Goal: Information Seeking & Learning: Compare options

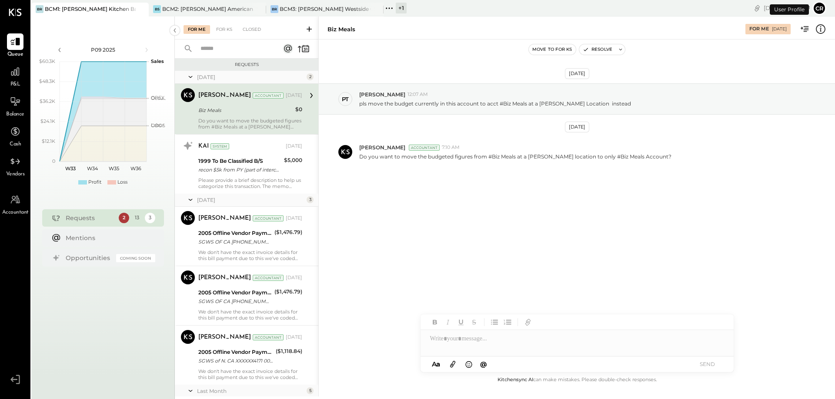
click at [17, 82] on span "P&L" at bounding box center [15, 85] width 10 height 8
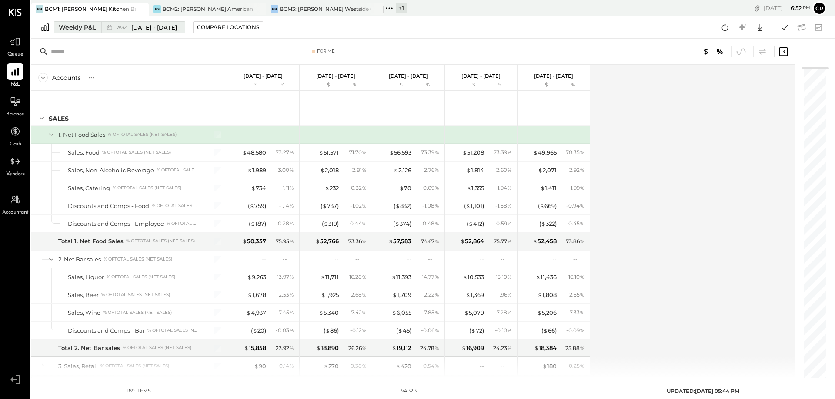
click at [78, 30] on div "Weekly P&L" at bounding box center [77, 27] width 37 height 9
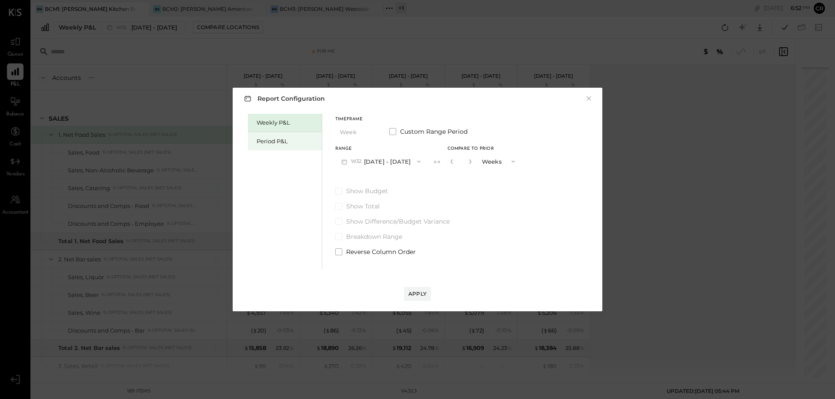
click at [270, 142] on div "Period P&L" at bounding box center [286, 141] width 61 height 8
click at [339, 193] on span at bounding box center [338, 191] width 7 height 7
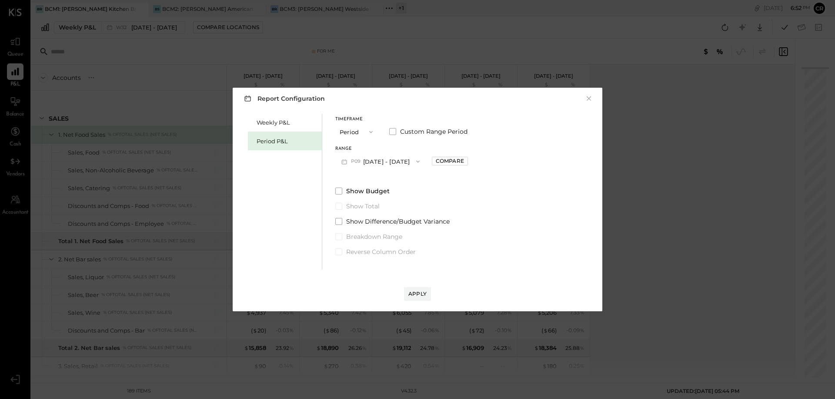
click at [421, 163] on icon "button" at bounding box center [417, 161] width 7 height 7
click at [415, 183] on div "P08 [DATE] - [DATE]" at bounding box center [385, 181] width 99 height 18
click at [425, 296] on div "Apply" at bounding box center [417, 293] width 18 height 7
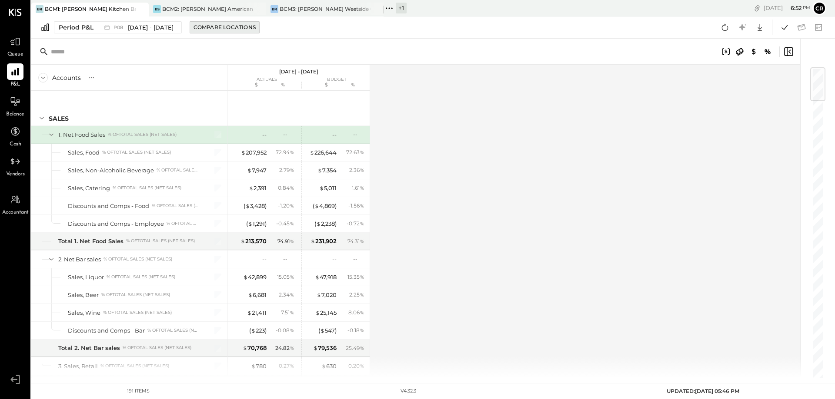
click at [233, 29] on div "Compare Locations" at bounding box center [224, 26] width 62 height 7
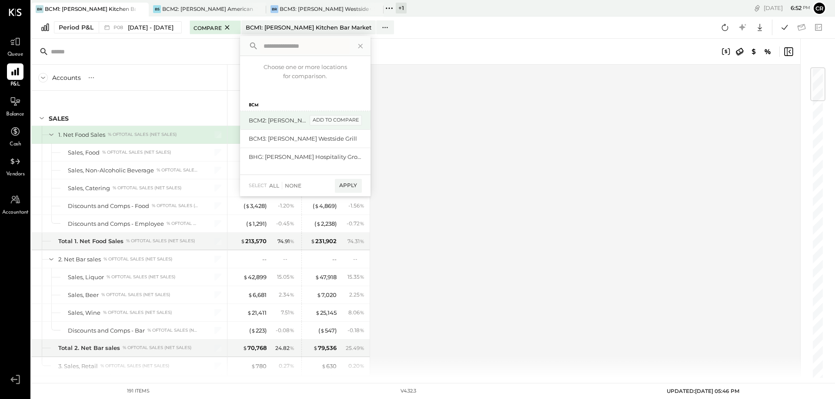
click at [351, 123] on div "add to compare" at bounding box center [335, 120] width 52 height 10
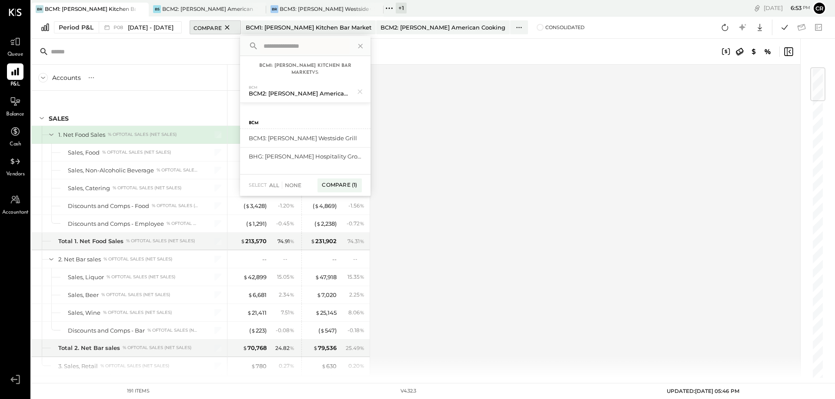
click at [233, 27] on icon at bounding box center [227, 27] width 11 height 10
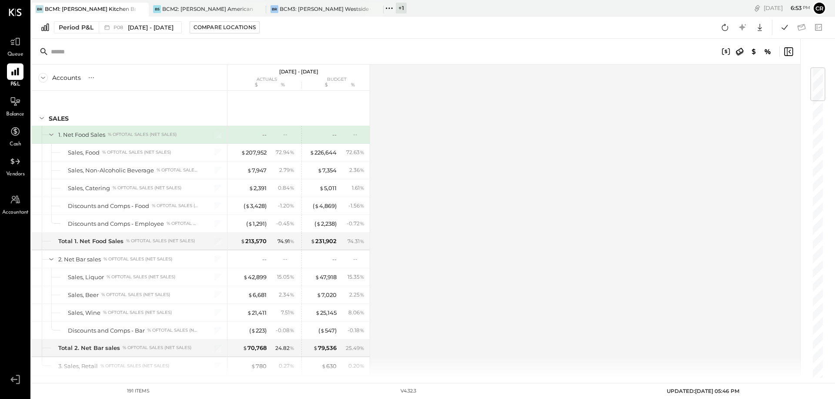
click at [235, 27] on div "Compare Locations" at bounding box center [224, 26] width 62 height 7
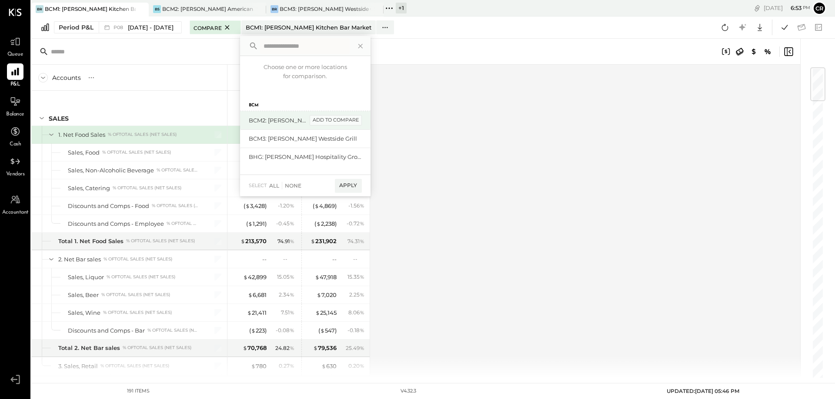
click at [352, 124] on div "add to compare" at bounding box center [335, 120] width 52 height 10
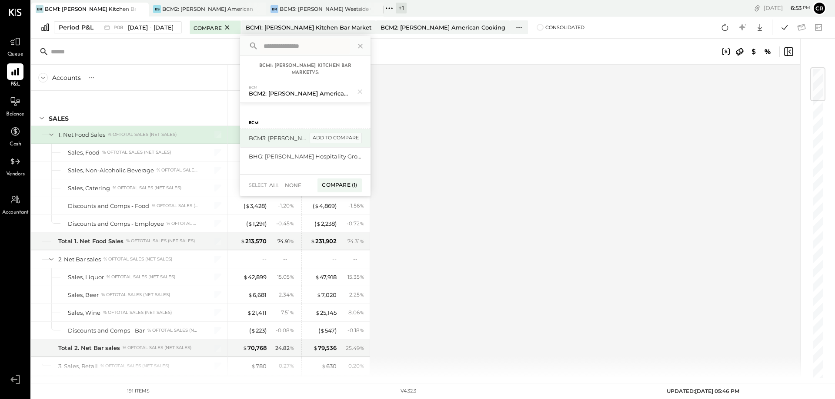
click at [353, 139] on div "add to compare" at bounding box center [335, 138] width 52 height 10
click at [349, 192] on div "Compare (2)" at bounding box center [338, 189] width 45 height 14
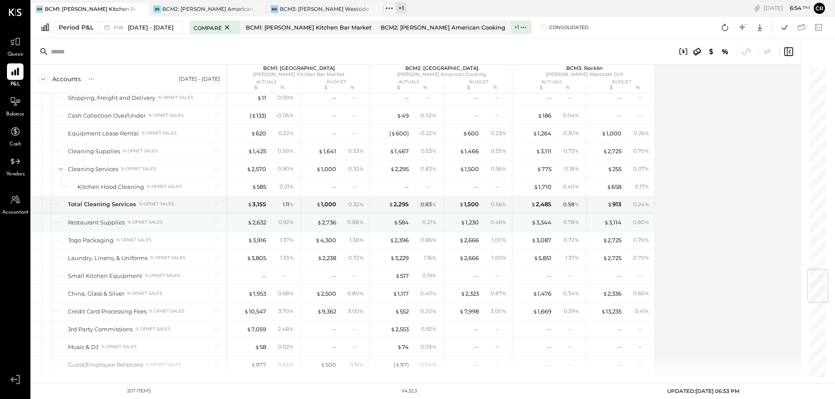
scroll to position [1652, 0]
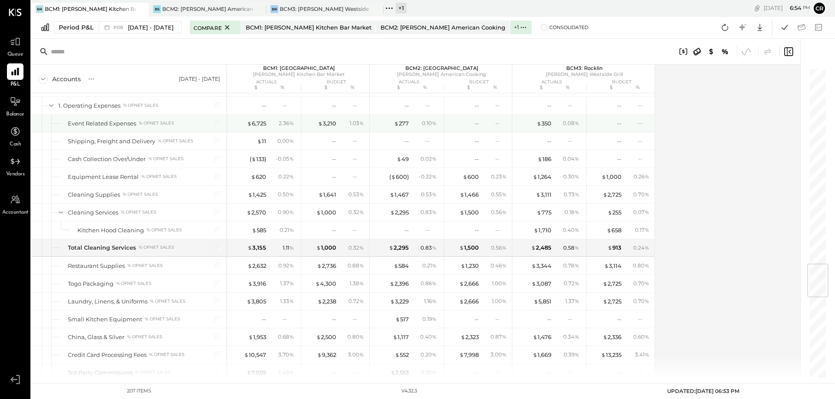
click at [116, 127] on div "Event Related Expenses" at bounding box center [102, 124] width 68 height 8
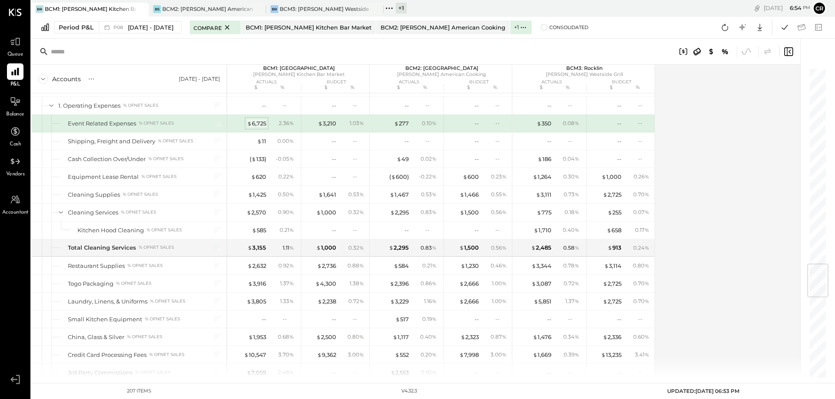
click at [260, 120] on div "$ 6,725" at bounding box center [256, 124] width 19 height 8
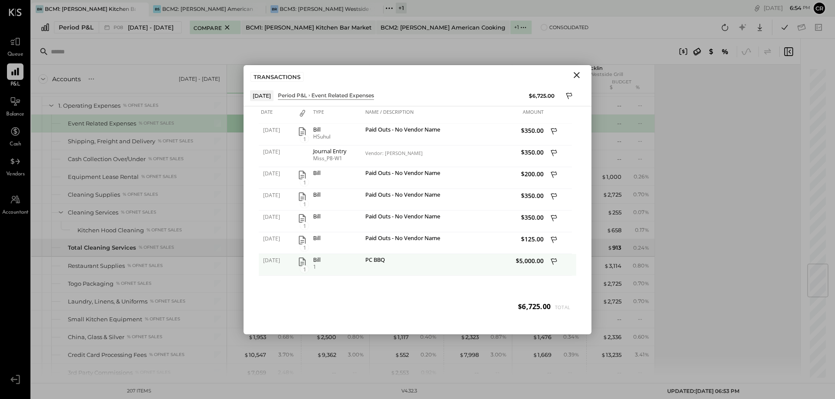
click at [299, 260] on icon "button" at bounding box center [302, 262] width 7 height 9
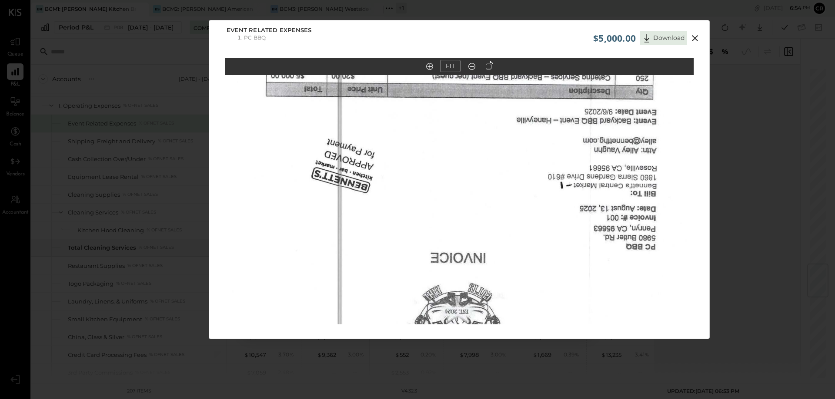
click at [428, 69] on icon at bounding box center [429, 66] width 7 height 7
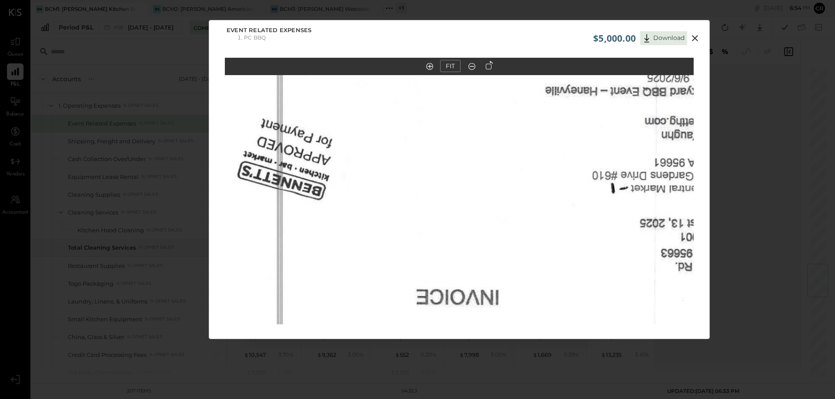
click at [428, 69] on icon at bounding box center [429, 66] width 7 height 7
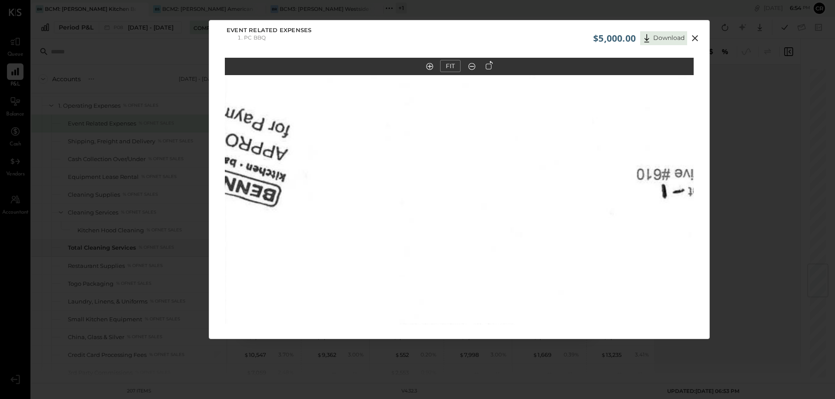
click at [469, 66] on out at bounding box center [471, 66] width 7 height 7
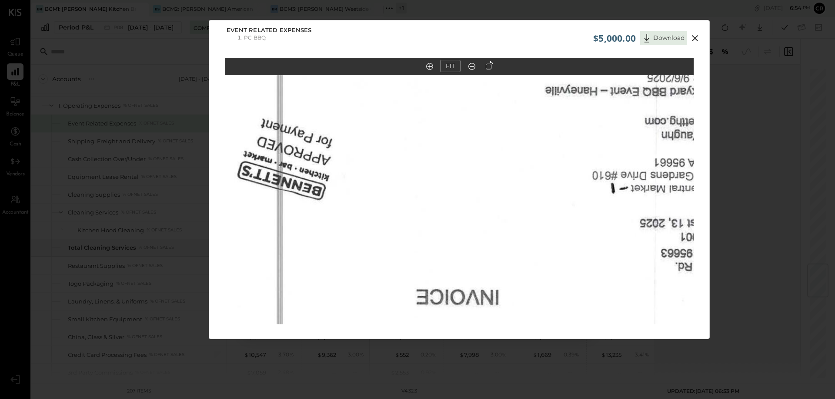
click at [469, 66] on out at bounding box center [471, 66] width 7 height 7
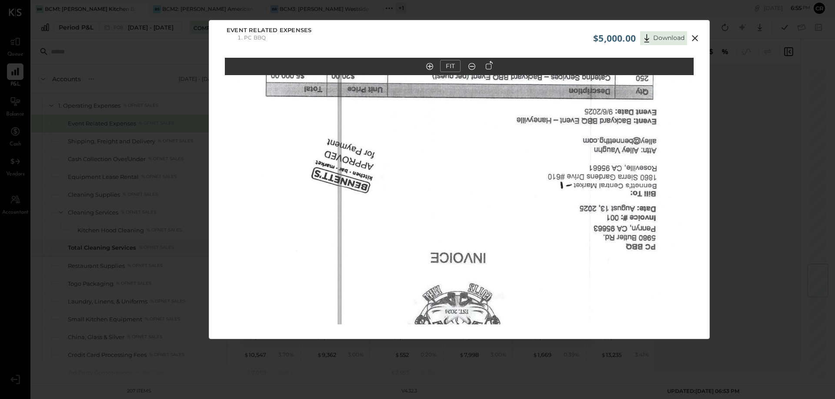
click at [469, 66] on out at bounding box center [471, 66] width 7 height 7
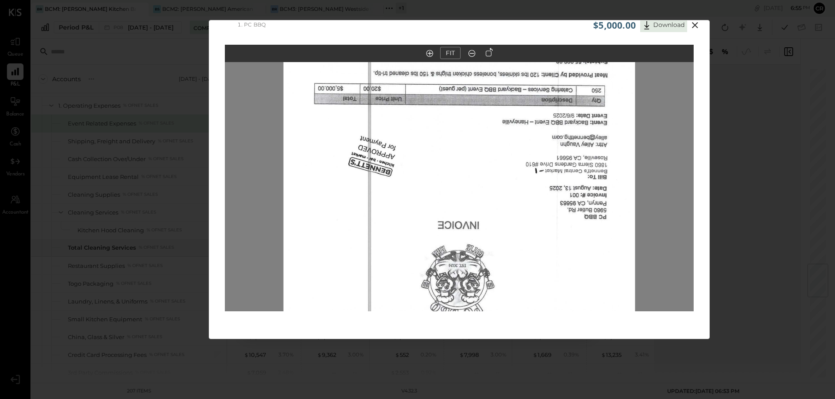
scroll to position [18, 0]
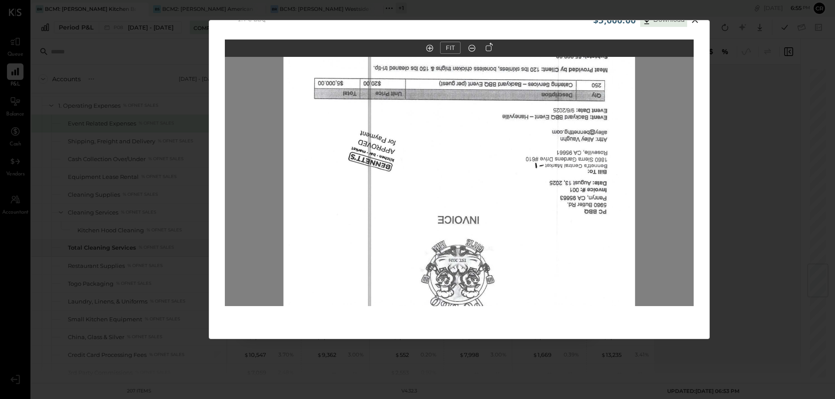
click at [490, 48] on icon at bounding box center [488, 47] width 7 height 9
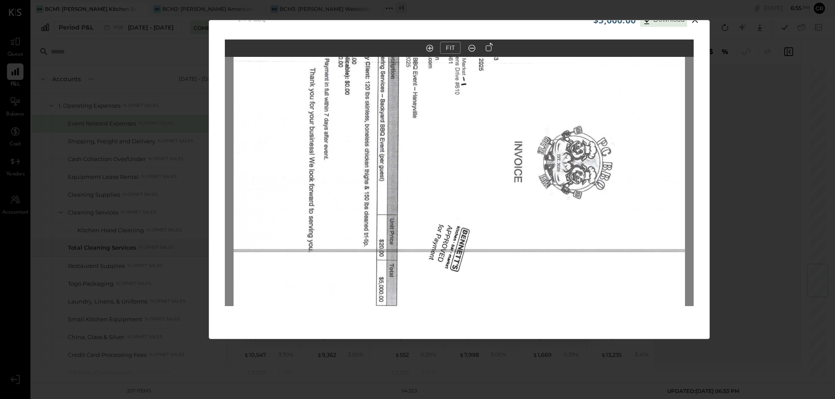
click at [490, 48] on icon at bounding box center [488, 47] width 7 height 9
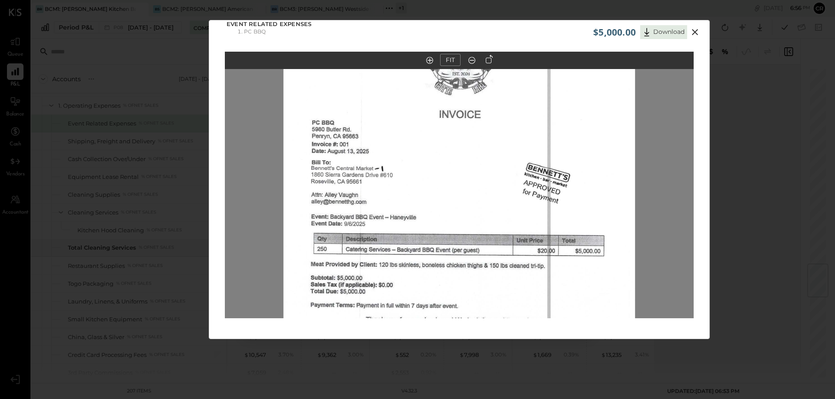
scroll to position [0, 0]
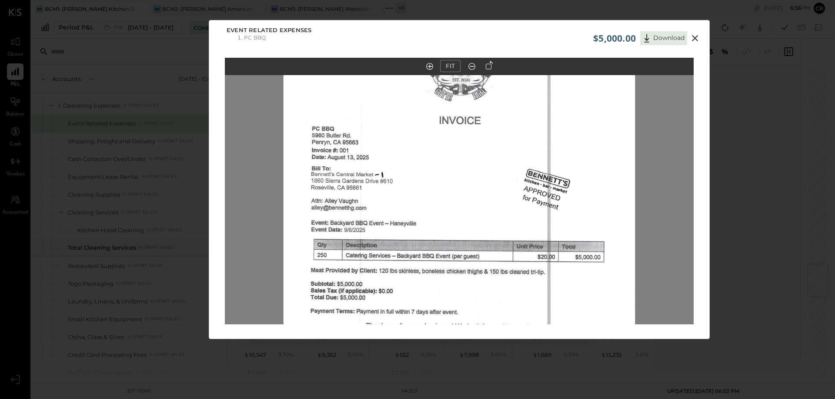
click at [472, 69] on icon at bounding box center [471, 66] width 9 height 11
